Goal: Check status

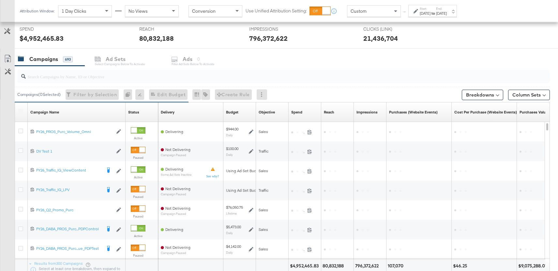
scroll to position [195, 0]
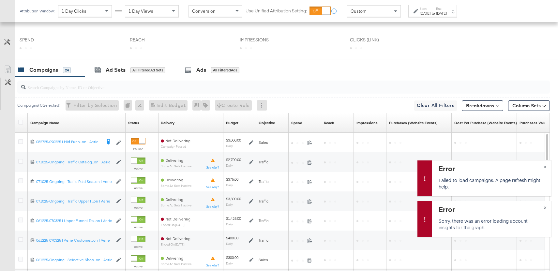
scroll to position [202, 0]
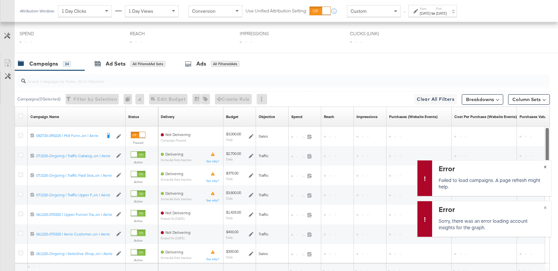
click at [545, 167] on span "×" at bounding box center [545, 166] width 3 height 8
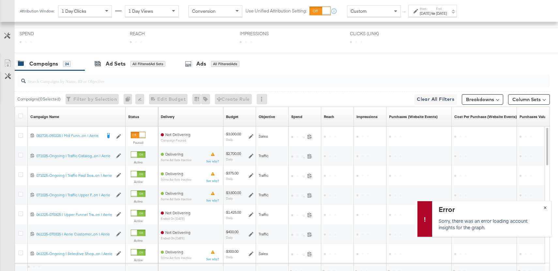
click at [544, 207] on span "×" at bounding box center [545, 207] width 3 height 8
